Goal: Find specific page/section: Find specific page/section

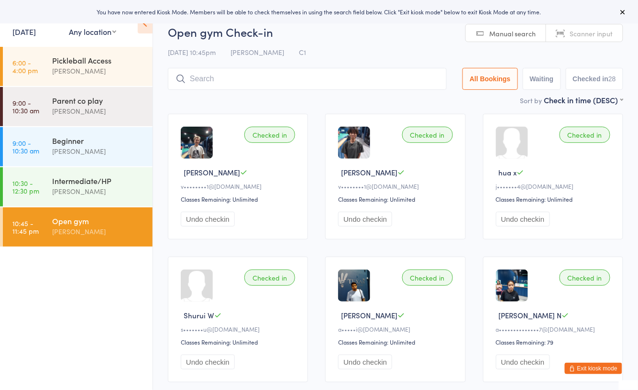
click at [31, 36] on link "[DATE]" at bounding box center [23, 31] width 23 height 11
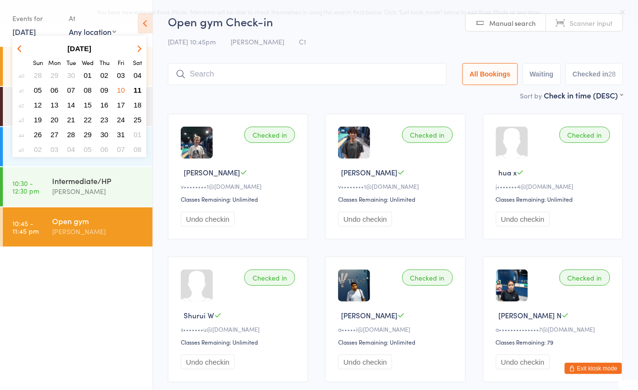
click at [121, 89] on span "10" at bounding box center [121, 90] width 8 height 8
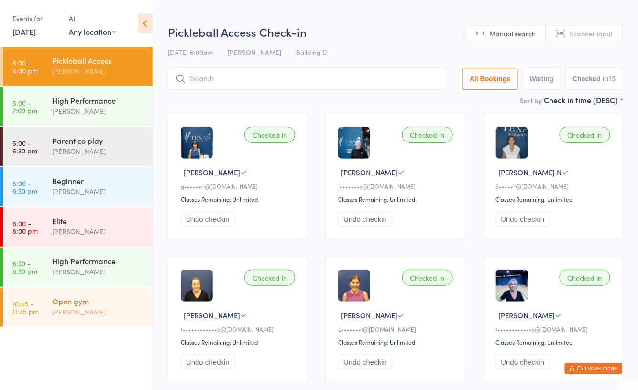
click at [84, 302] on div "Open gym" at bounding box center [98, 301] width 92 height 11
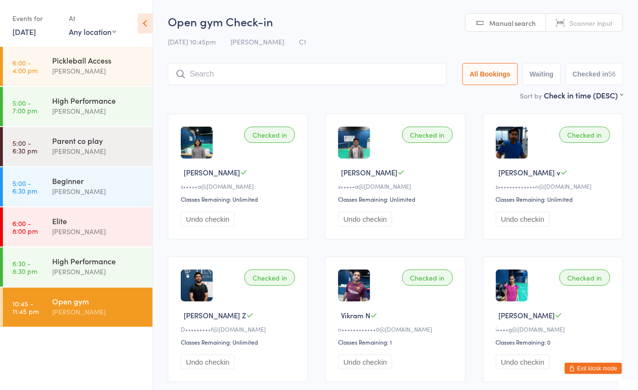
click at [24, 24] on div "Events for" at bounding box center [35, 19] width 47 height 16
click at [34, 25] on div "Events for" at bounding box center [35, 19] width 47 height 16
click at [36, 35] on link "10 Oct, 2025" at bounding box center [23, 31] width 23 height 11
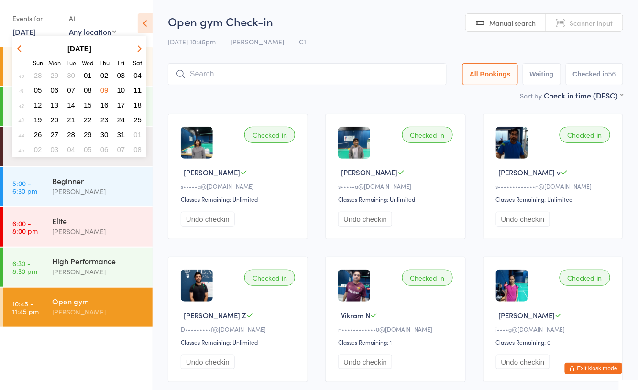
click at [102, 87] on span "09" at bounding box center [104, 90] width 8 height 8
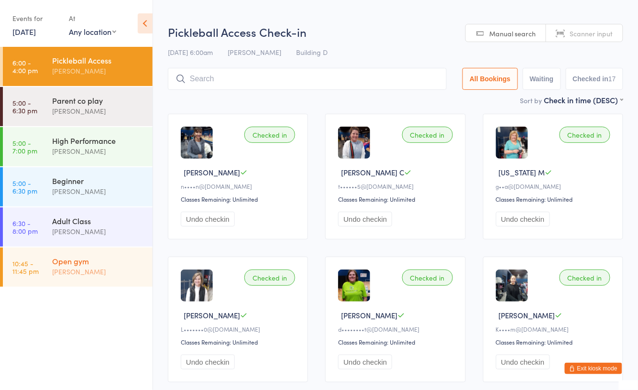
click at [87, 264] on div "Open gym" at bounding box center [98, 261] width 92 height 11
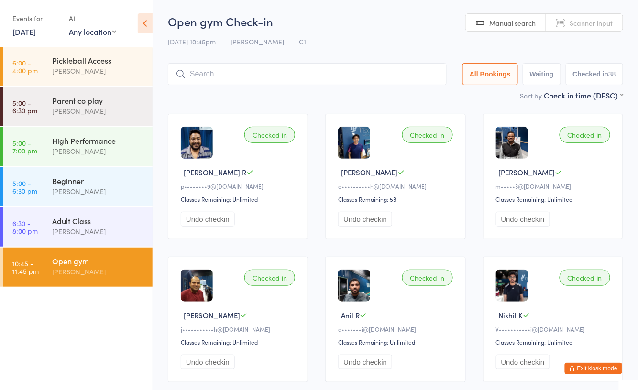
click at [35, 32] on link "9 Oct, 2025" at bounding box center [23, 31] width 23 height 11
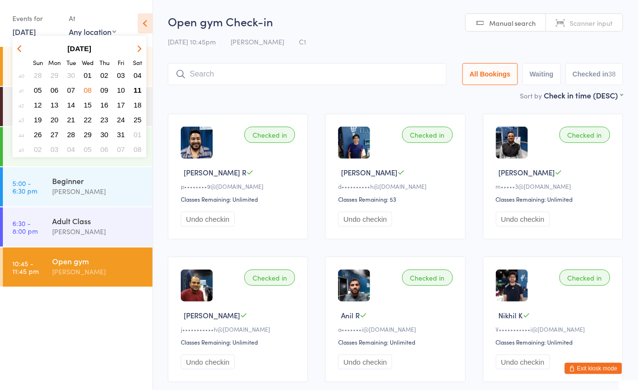
click at [134, 87] on span "11" at bounding box center [137, 90] width 8 height 8
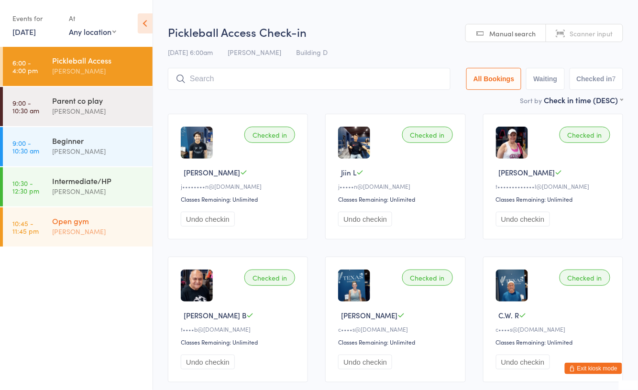
click at [83, 236] on div "[PERSON_NAME]" at bounding box center [98, 231] width 92 height 11
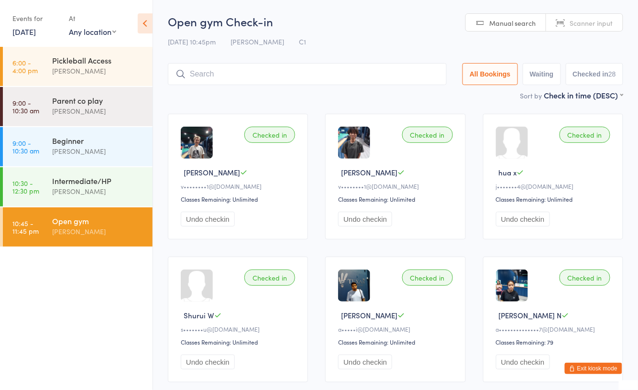
click at [195, 138] on img at bounding box center [197, 143] width 32 height 32
click at [199, 153] on img at bounding box center [197, 143] width 32 height 32
click at [86, 67] on div "[PERSON_NAME]" at bounding box center [98, 71] width 92 height 11
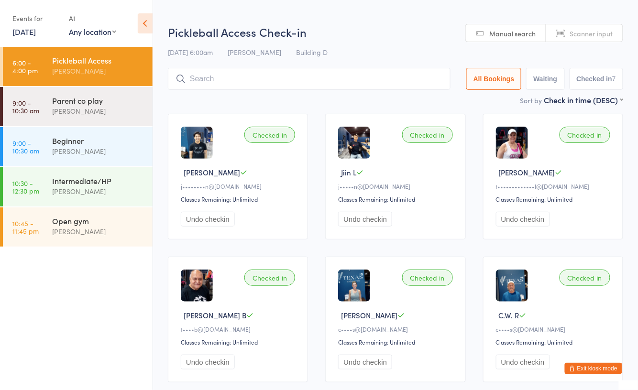
click at [35, 25] on div "Events for" at bounding box center [35, 19] width 47 height 16
click at [22, 20] on div "Events for" at bounding box center [35, 19] width 47 height 16
click at [25, 29] on link "[DATE]" at bounding box center [23, 31] width 23 height 11
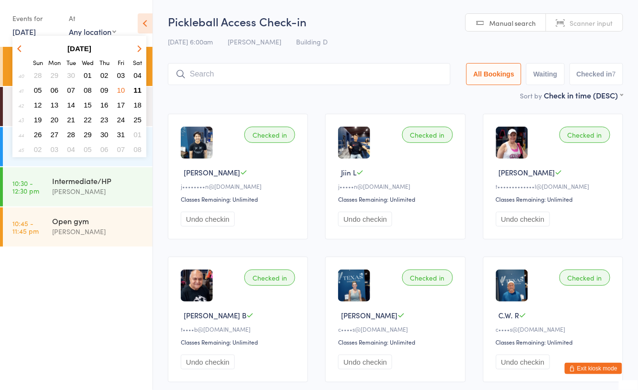
click at [115, 88] on button "10" at bounding box center [121, 90] width 15 height 13
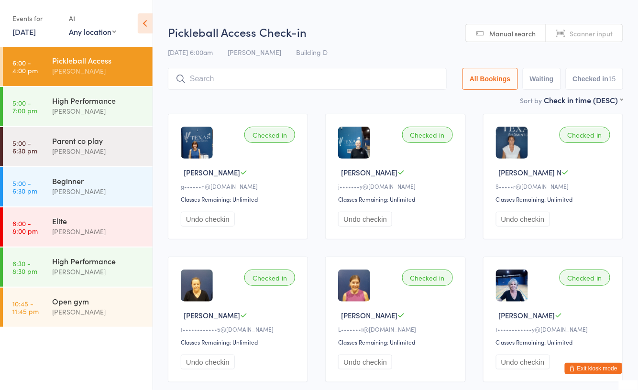
click at [36, 30] on link "10 Oct, 2025" at bounding box center [23, 31] width 23 height 11
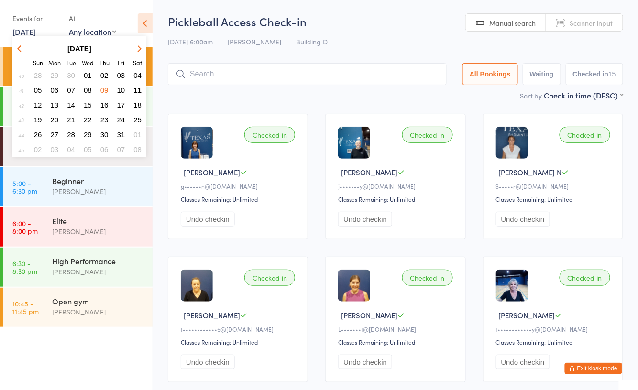
click at [102, 88] on span "09" at bounding box center [104, 90] width 8 height 8
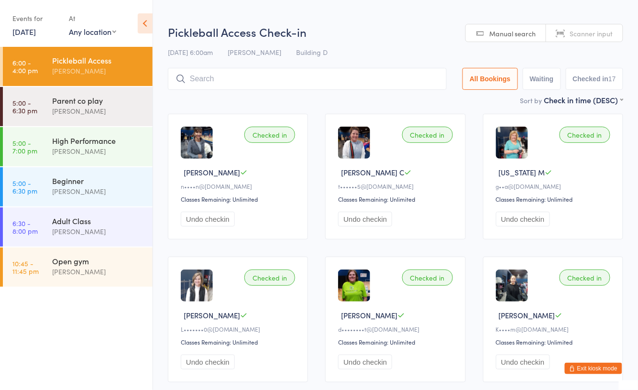
click at [36, 35] on link "9 Oct, 2025" at bounding box center [23, 31] width 23 height 11
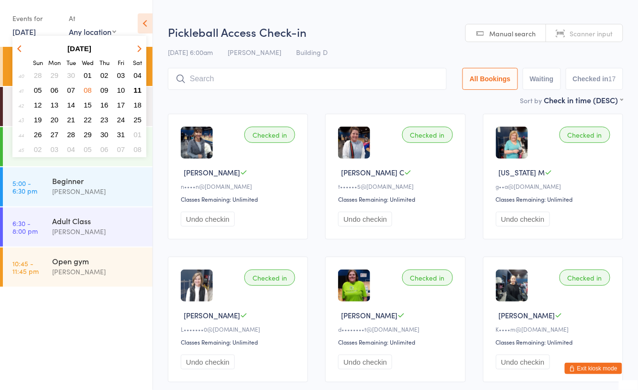
click at [87, 90] on span "08" at bounding box center [88, 90] width 8 height 8
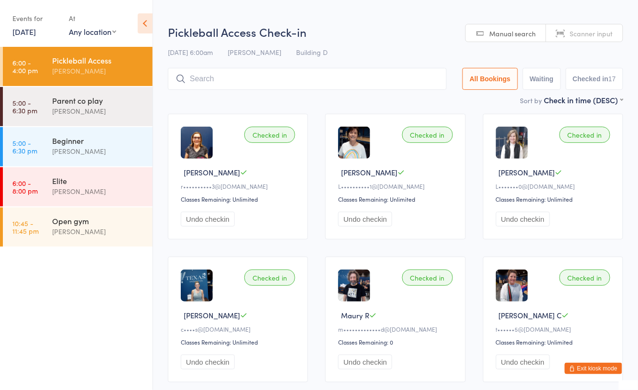
click at [36, 33] on link "8 Oct, 2025" at bounding box center [23, 31] width 23 height 11
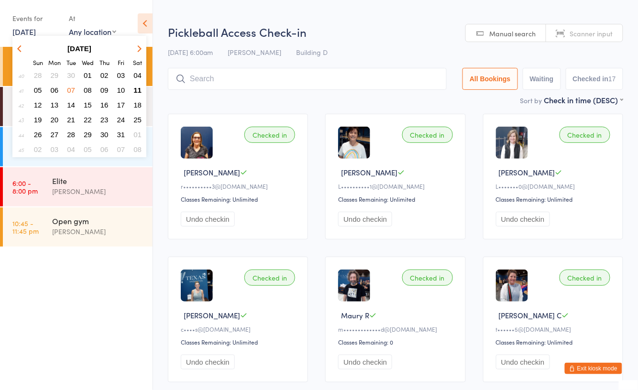
click at [70, 91] on span "07" at bounding box center [71, 90] width 8 height 8
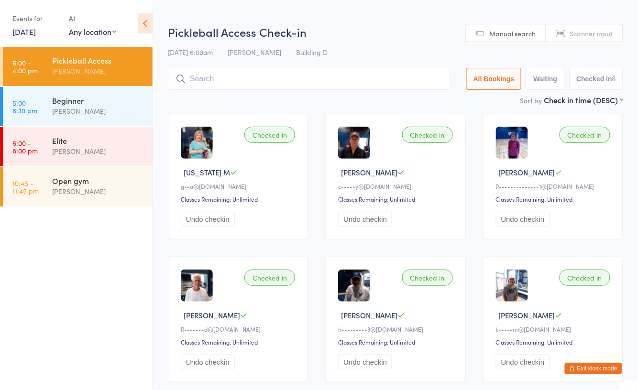
click at [36, 33] on link "7 Oct, 2025" at bounding box center [23, 31] width 23 height 11
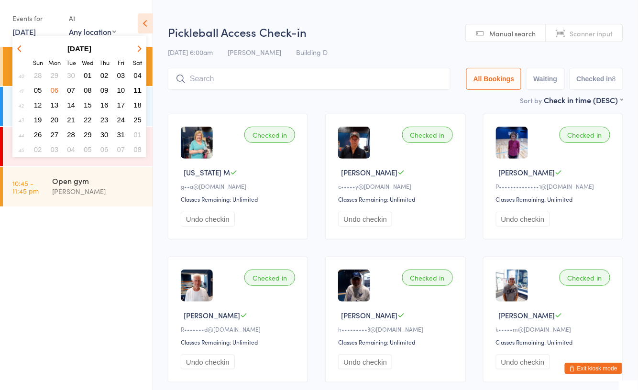
click at [56, 87] on span "06" at bounding box center [55, 90] width 8 height 8
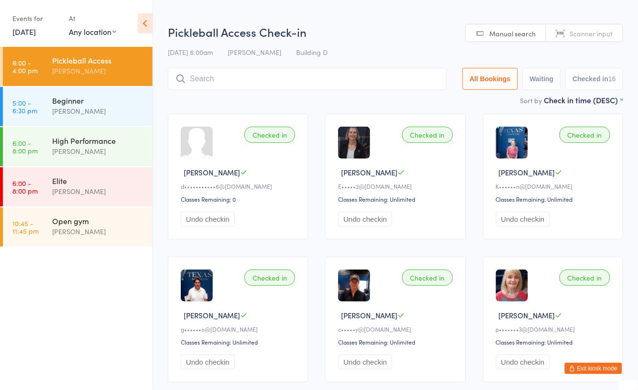
click at [36, 33] on link "6 Oct, 2025" at bounding box center [23, 31] width 23 height 11
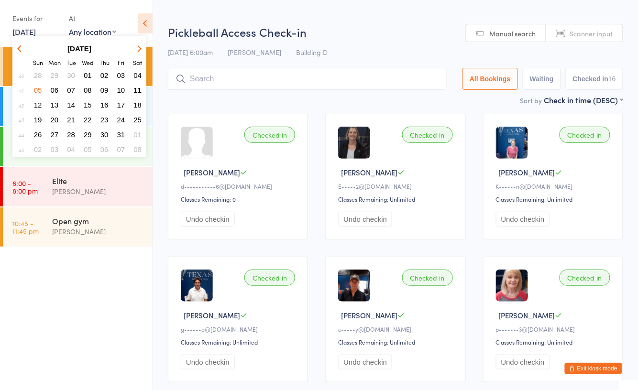
drag, startPoint x: 39, startPoint y: 85, endPoint x: 41, endPoint y: 80, distance: 5.0
click at [39, 86] on span "05" at bounding box center [38, 90] width 8 height 8
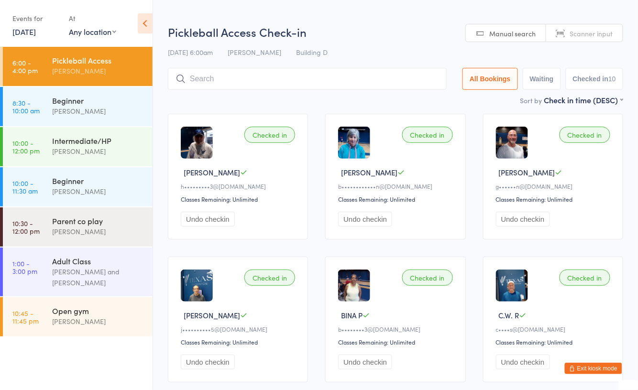
click at [36, 35] on link "5 Oct, 2025" at bounding box center [23, 31] width 23 height 11
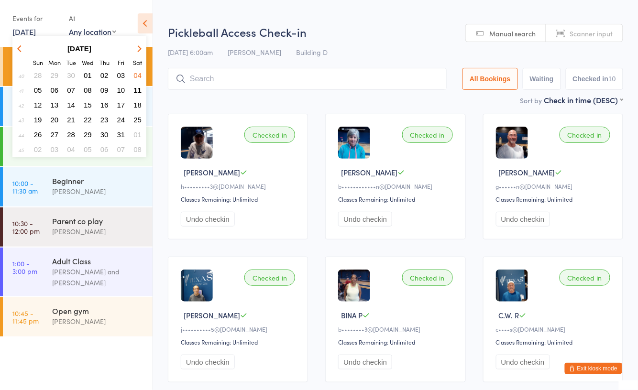
click at [133, 73] on button "04" at bounding box center [137, 75] width 15 height 13
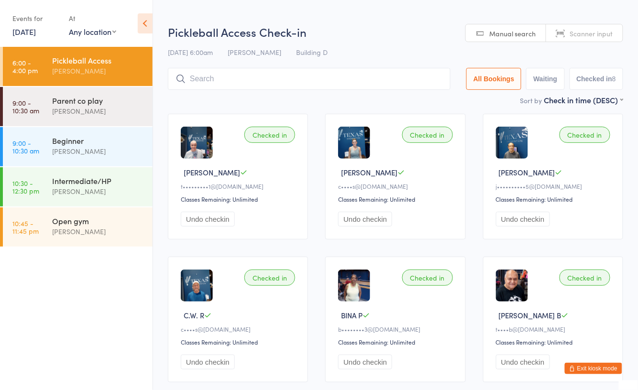
click at [36, 28] on link "4 Oct, 2025" at bounding box center [23, 31] width 23 height 11
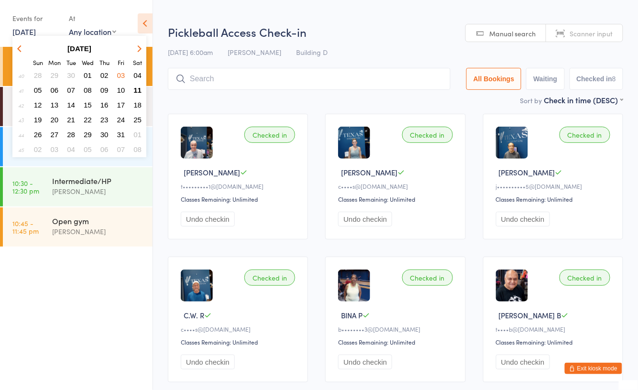
drag, startPoint x: 120, startPoint y: 73, endPoint x: 79, endPoint y: 50, distance: 47.1
click at [119, 73] on span "03" at bounding box center [121, 75] width 8 height 8
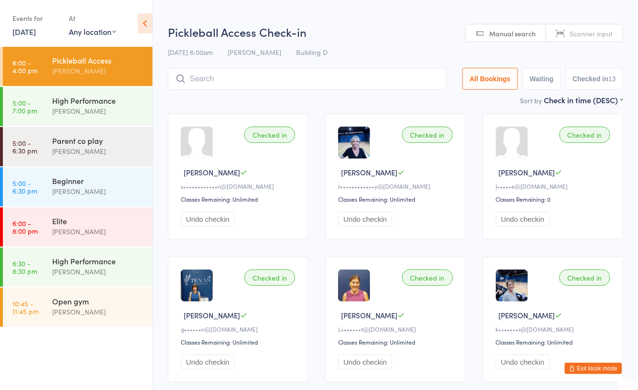
click at [36, 34] on link "3 Oct, 2025" at bounding box center [23, 31] width 23 height 11
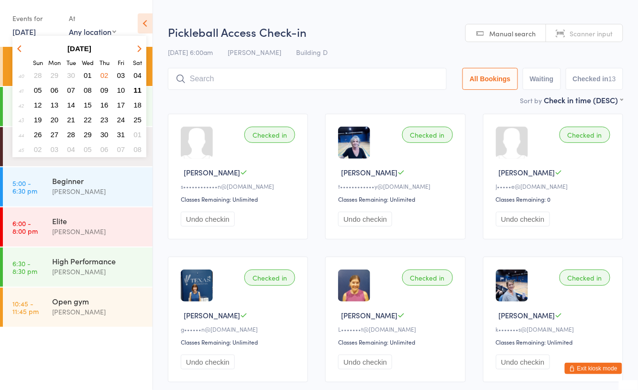
click at [101, 75] on span "02" at bounding box center [104, 75] width 8 height 8
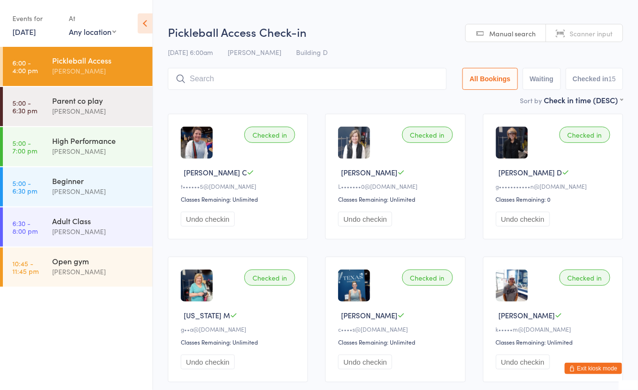
click at [27, 35] on link "2 Oct, 2025" at bounding box center [23, 31] width 23 height 11
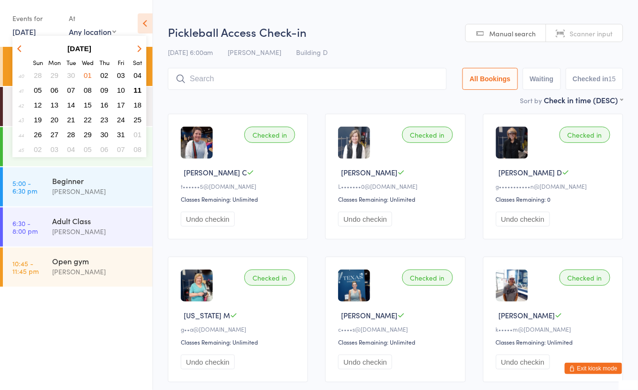
click at [87, 74] on span "01" at bounding box center [88, 75] width 8 height 8
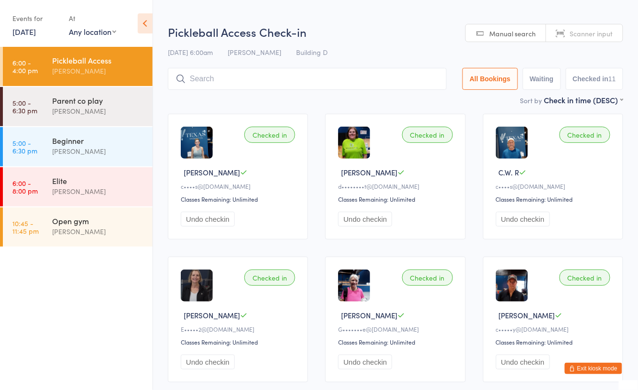
click at [30, 33] on link "1 Oct, 2025" at bounding box center [23, 31] width 23 height 11
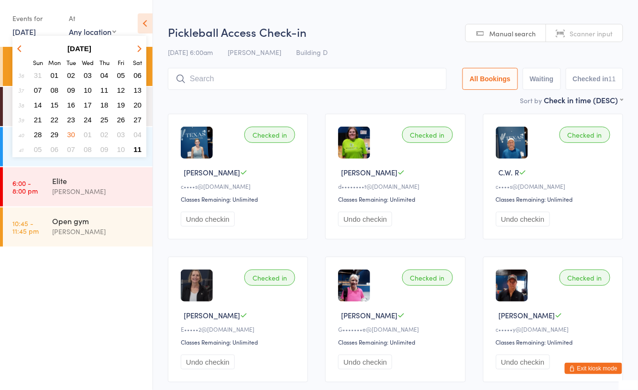
click at [73, 131] on span "30" at bounding box center [71, 135] width 8 height 8
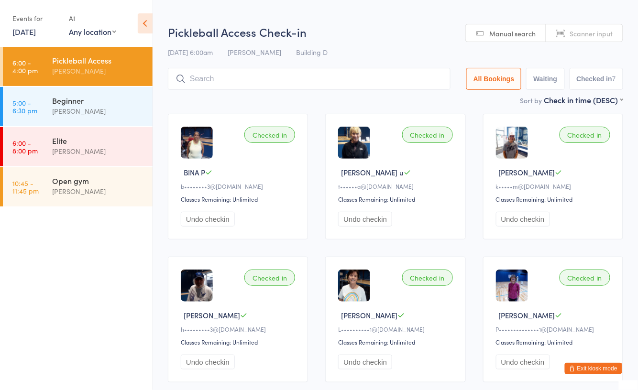
click at [30, 27] on link "30 Sep, 2025" at bounding box center [23, 31] width 23 height 11
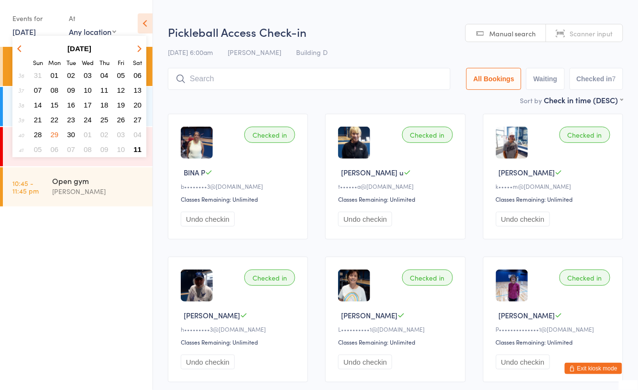
click at [55, 131] on span "29" at bounding box center [55, 135] width 8 height 8
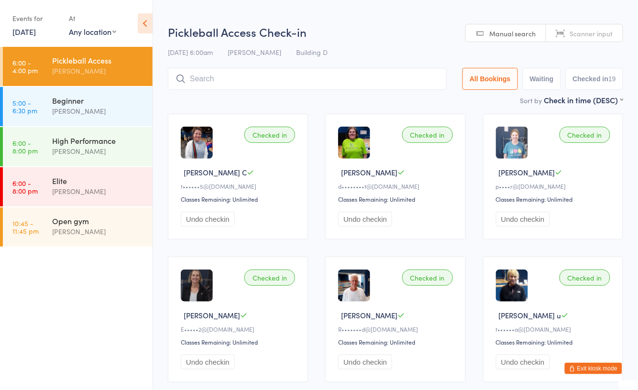
click at [29, 33] on link "29 Sep, 2025" at bounding box center [23, 31] width 23 height 11
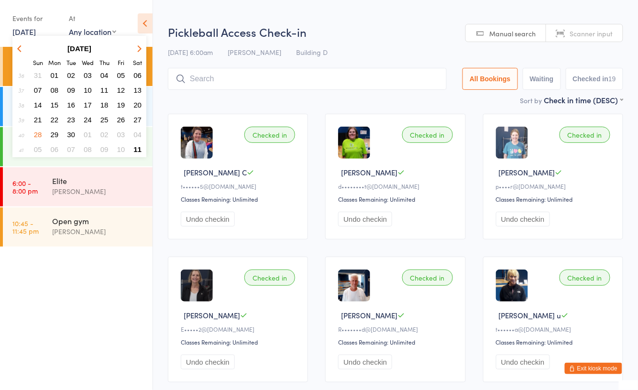
click at [100, 89] on span "11" at bounding box center [104, 90] width 8 height 8
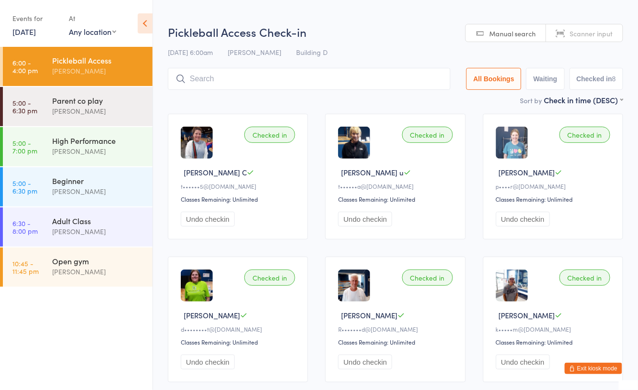
click at [34, 31] on link "11 Sep, 2025" at bounding box center [23, 31] width 23 height 11
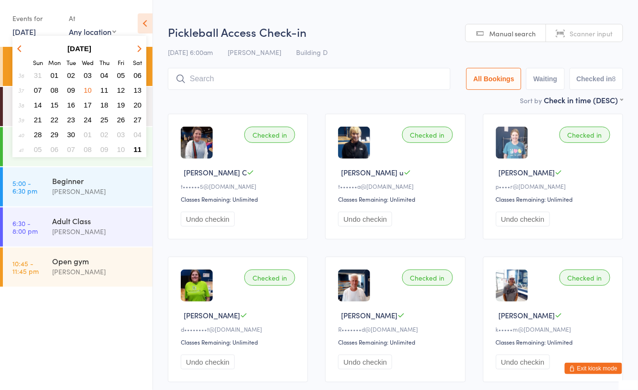
click at [76, 75] on button "02" at bounding box center [71, 75] width 15 height 13
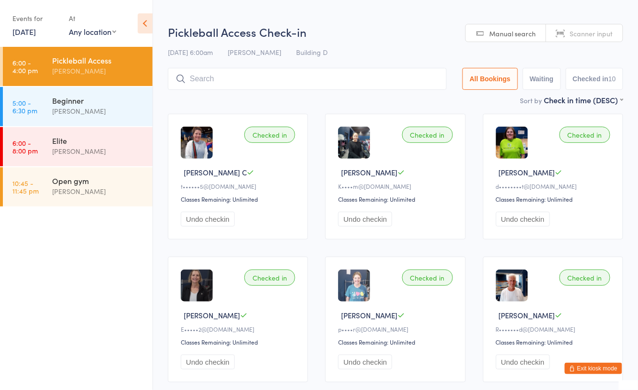
click at [35, 35] on link "2 Sep, 2025" at bounding box center [23, 31] width 23 height 11
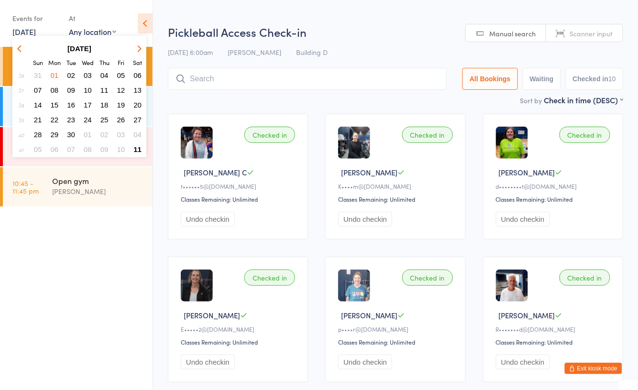
click at [90, 71] on span "03" at bounding box center [88, 75] width 8 height 8
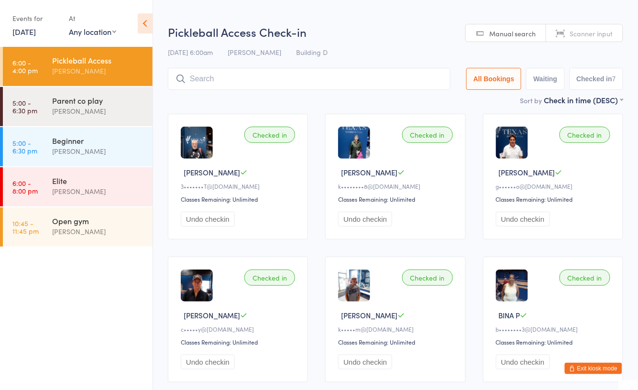
click at [36, 33] on link "3 Sep, 2025" at bounding box center [23, 31] width 23 height 11
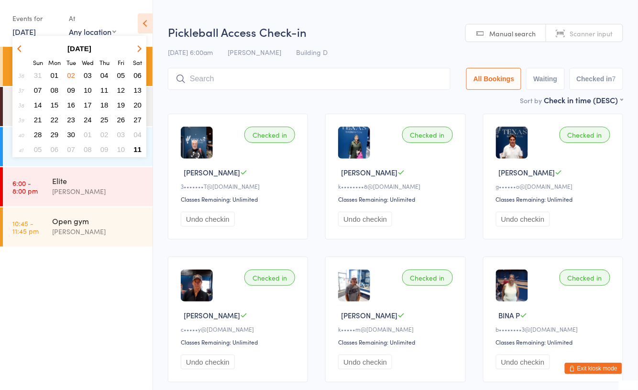
click at [54, 103] on span "15" at bounding box center [55, 105] width 8 height 8
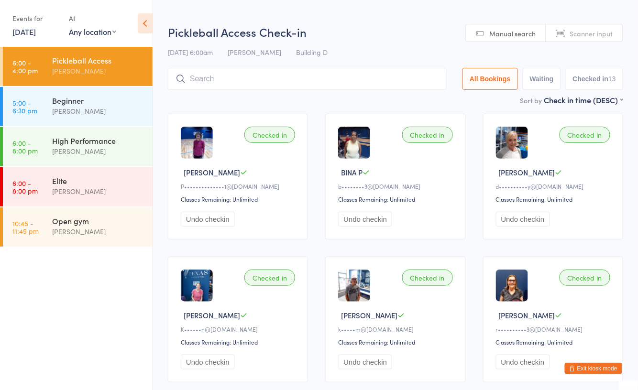
click at [36, 34] on link "15 Sep, 2025" at bounding box center [23, 31] width 23 height 11
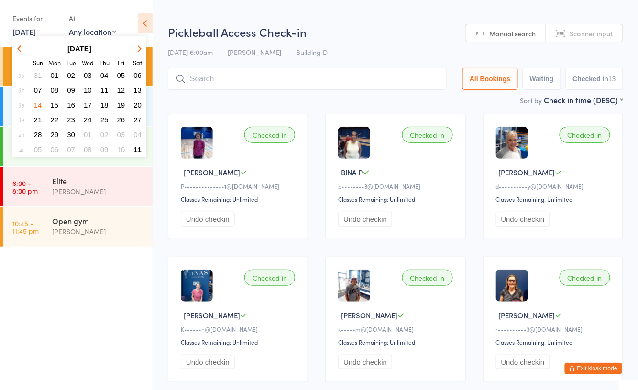
click at [55, 101] on span "15" at bounding box center [55, 105] width 8 height 8
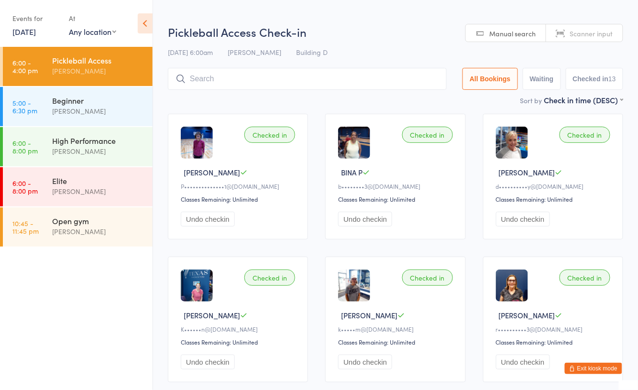
click at [36, 27] on link "15 Sep, 2025" at bounding box center [23, 31] width 23 height 11
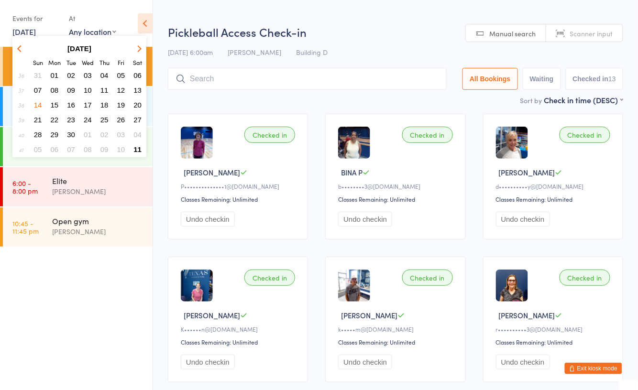
click at [138, 145] on span "11" at bounding box center [137, 149] width 8 height 8
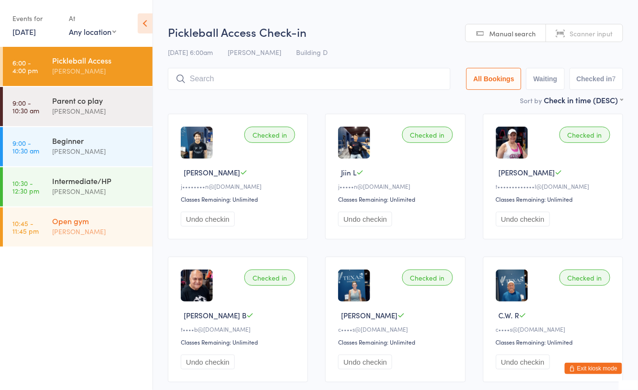
click at [120, 232] on div "[PERSON_NAME]" at bounding box center [98, 231] width 92 height 11
